Goal: Task Accomplishment & Management: Use online tool/utility

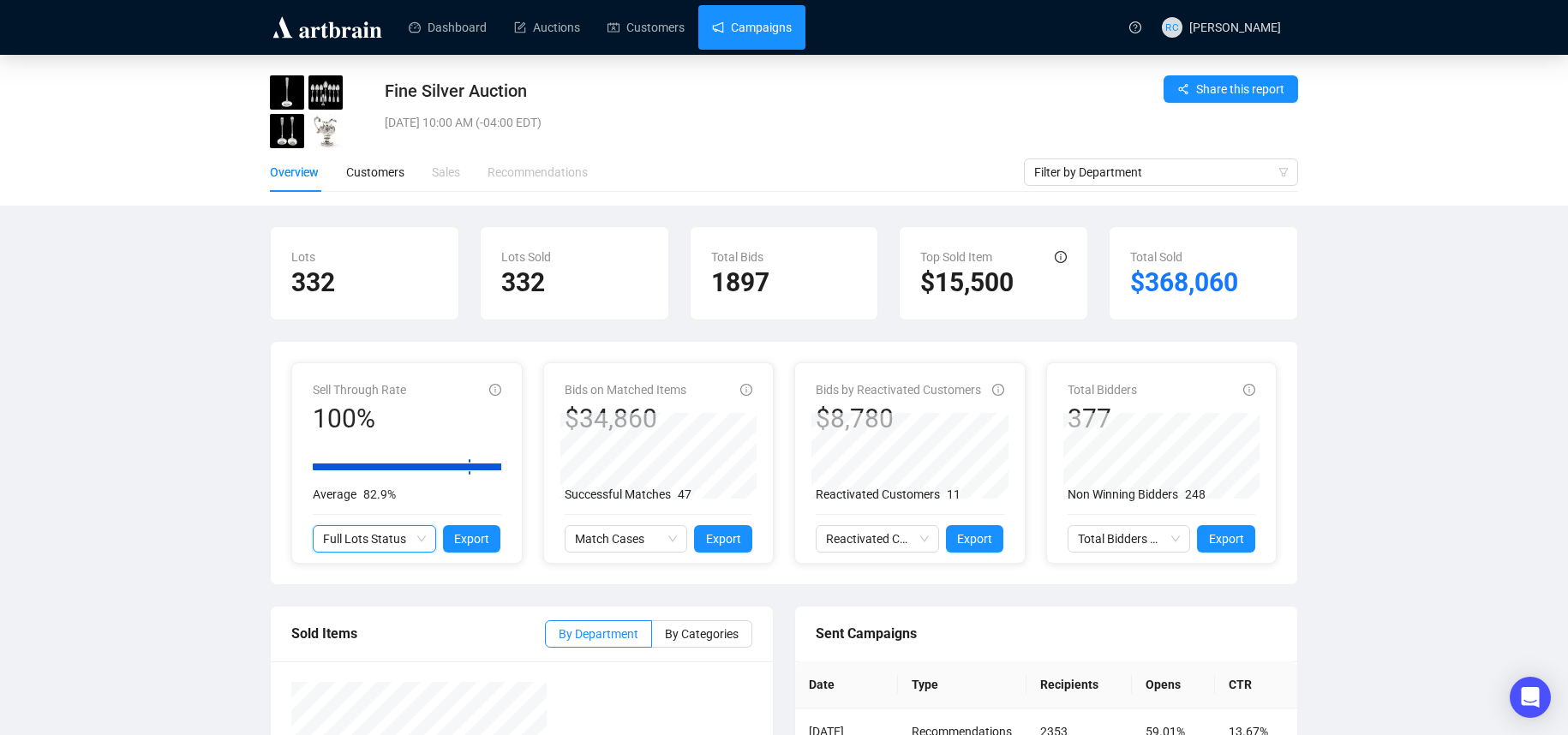
click at [746, 33] on link "Campaigns" at bounding box center [751, 26] width 79 height 44
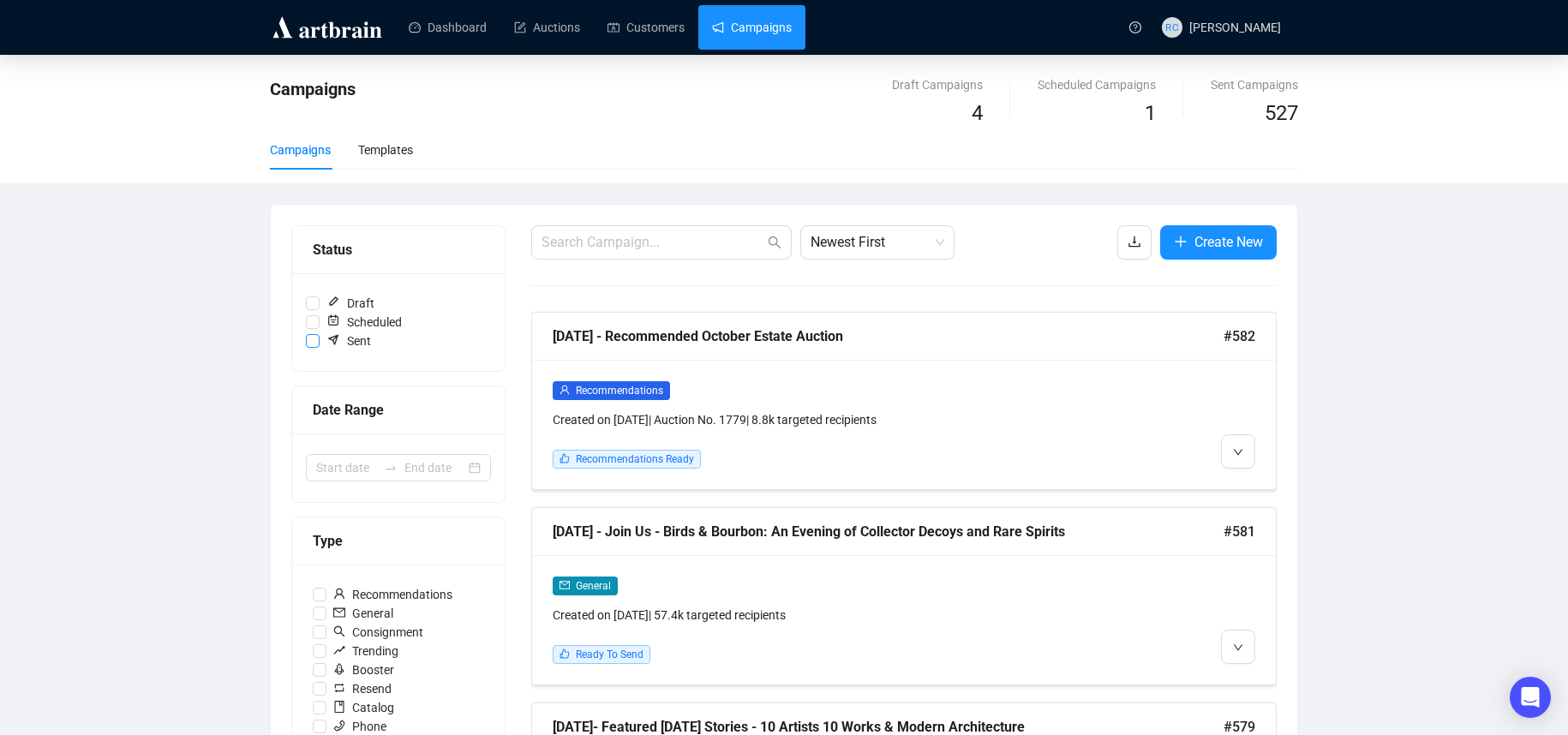
click at [315, 339] on input "Sent" at bounding box center [312, 341] width 14 height 14
checkbox input "true"
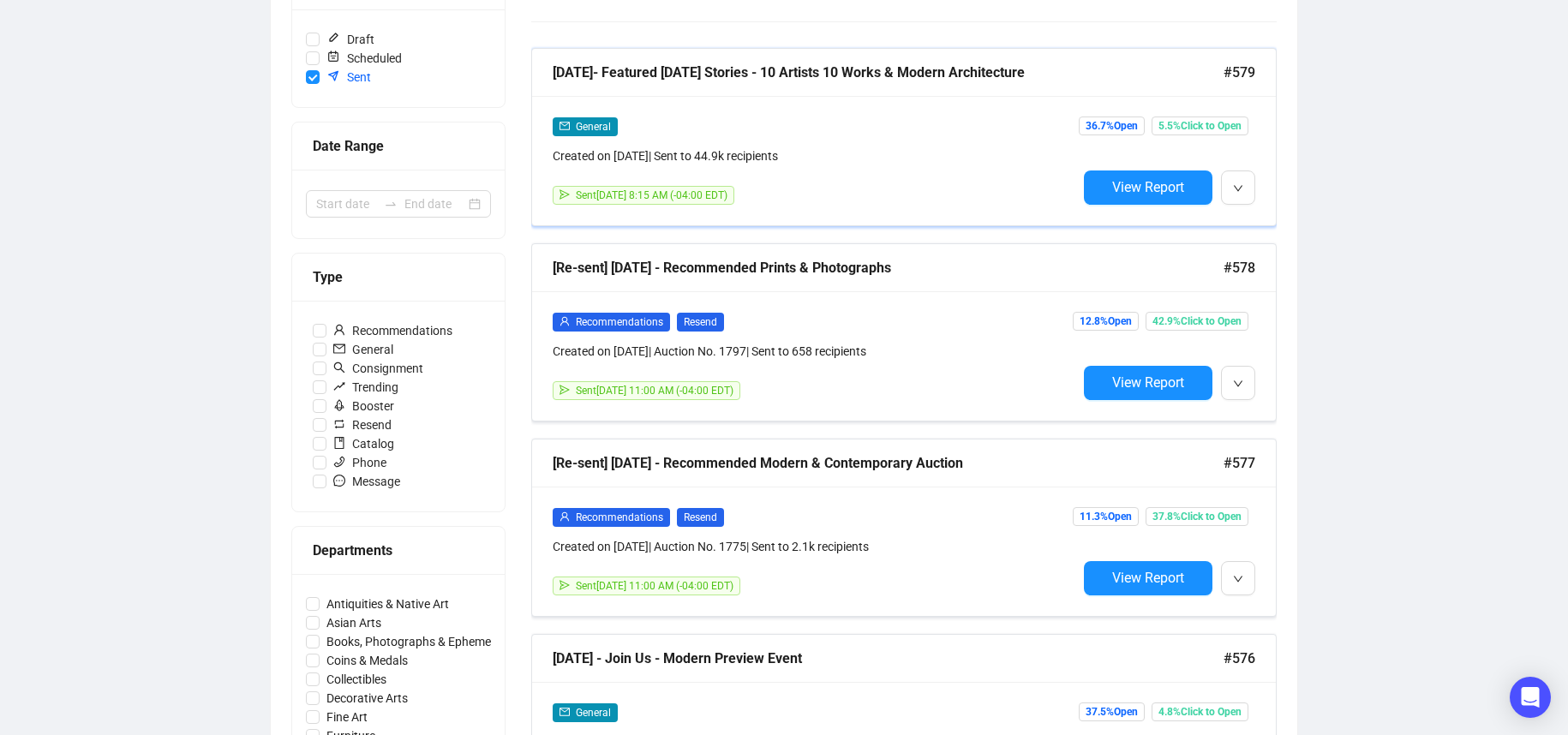
scroll to position [264, 0]
click at [1178, 195] on button "View Report" at bounding box center [1148, 187] width 128 height 34
